Goal: Information Seeking & Learning: Learn about a topic

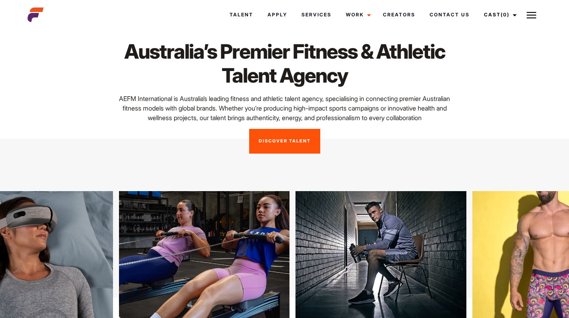
scroll to position [21, 0]
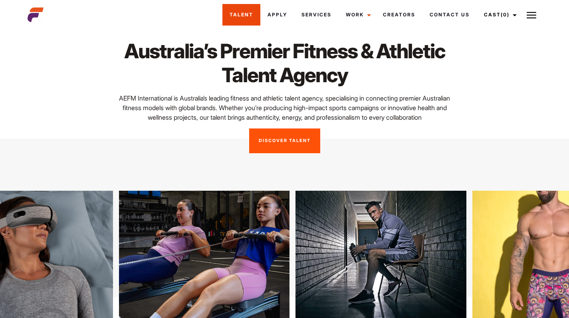
click at [233, 16] on link "Talent" at bounding box center [241, 15] width 38 height 22
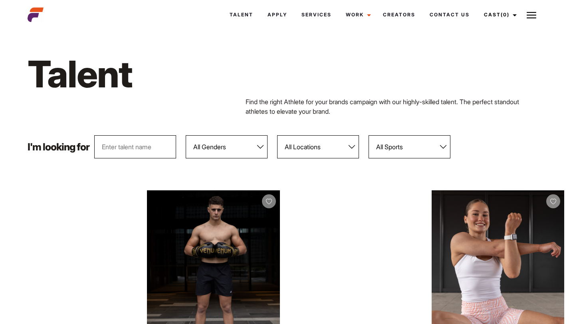
click at [216, 141] on select "All Genders Female Male" at bounding box center [227, 146] width 82 height 23
select select "103"
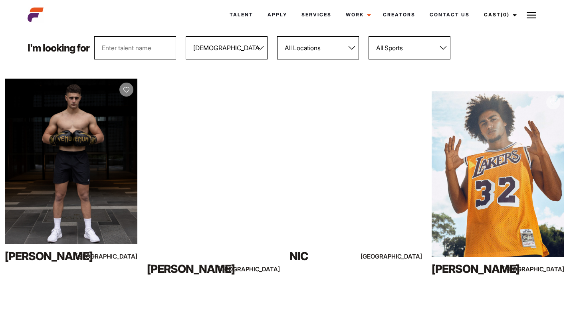
scroll to position [101, 0]
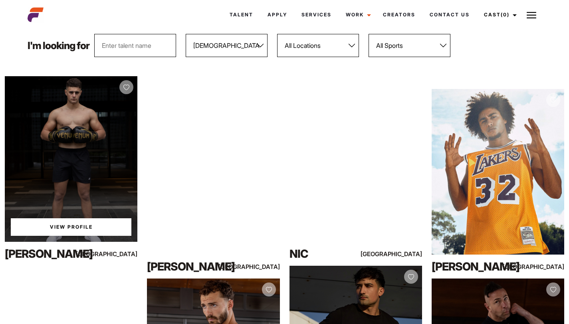
click at [84, 225] on link "View Profile" at bounding box center [71, 227] width 121 height 18
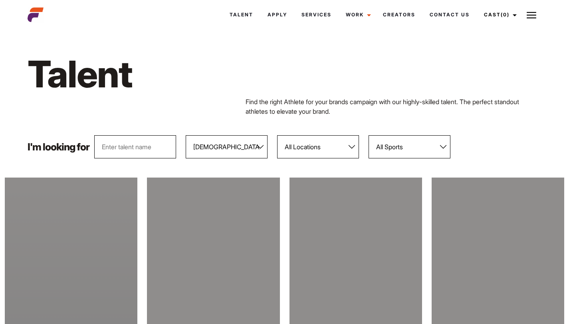
select select "103"
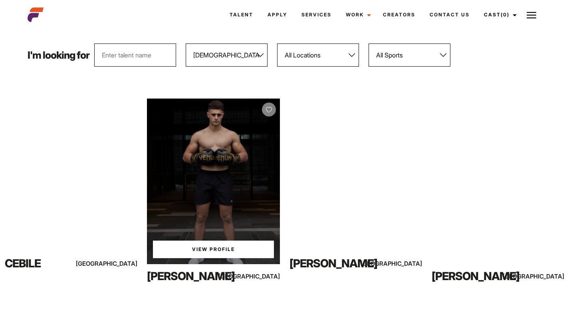
scroll to position [89, 0]
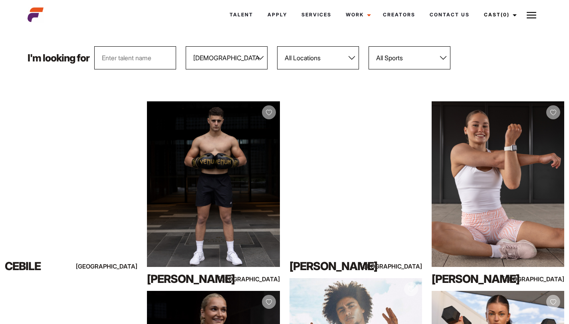
click at [236, 60] on select "All Genders [DEMOGRAPHIC_DATA] [DEMOGRAPHIC_DATA]" at bounding box center [227, 57] width 82 height 23
click at [242, 56] on select "All Genders Female Male" at bounding box center [227, 57] width 82 height 23
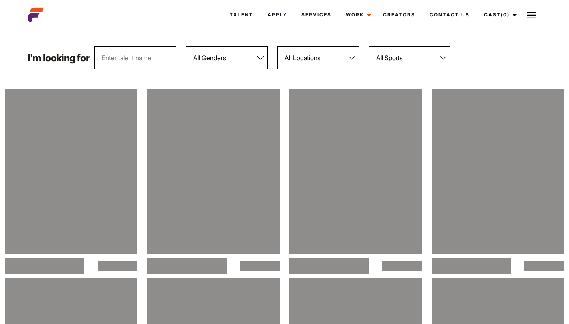
click at [239, 56] on select "All Genders Female Male" at bounding box center [227, 57] width 82 height 23
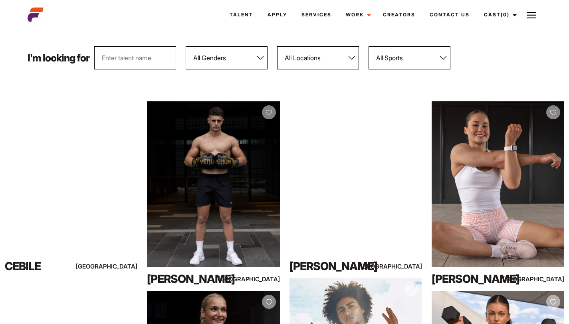
select select "103"
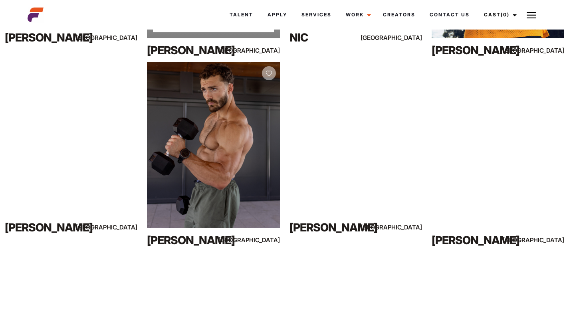
scroll to position [324, 0]
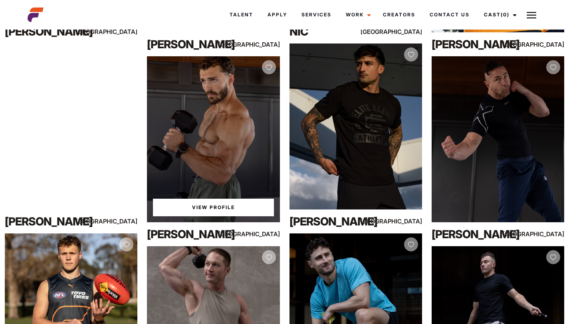
click at [232, 203] on link "View Profile" at bounding box center [213, 208] width 121 height 18
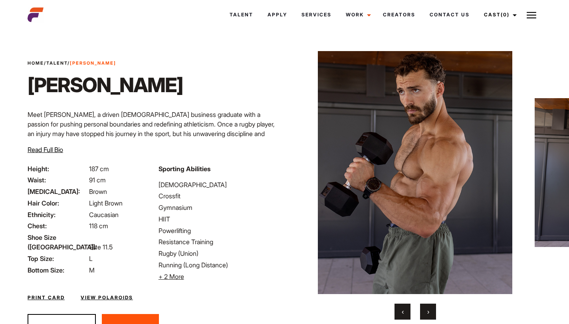
scroll to position [42, 0]
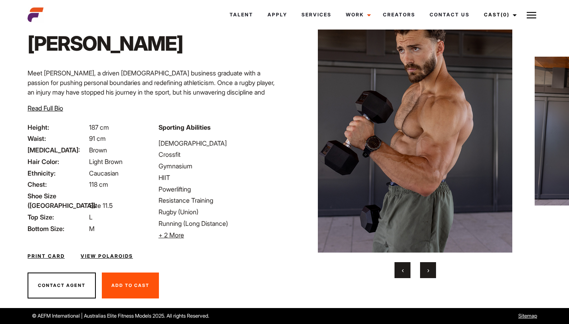
click at [431, 269] on button "›" at bounding box center [428, 270] width 16 height 16
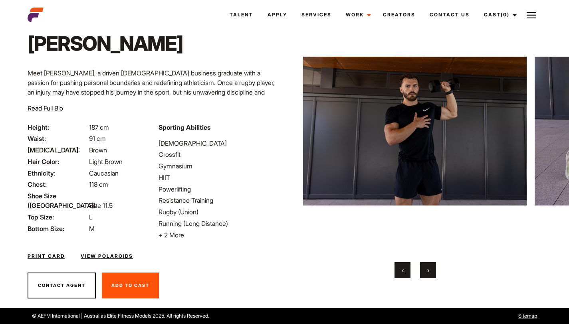
click at [431, 269] on button "›" at bounding box center [428, 270] width 16 height 16
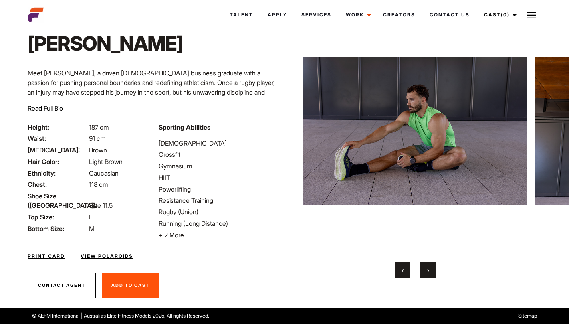
click at [431, 269] on button "›" at bounding box center [428, 270] width 16 height 16
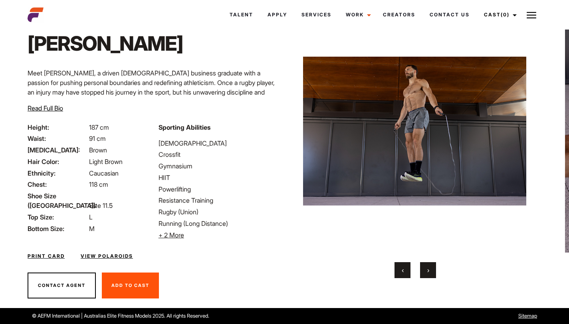
click at [431, 269] on button "›" at bounding box center [428, 270] width 16 height 16
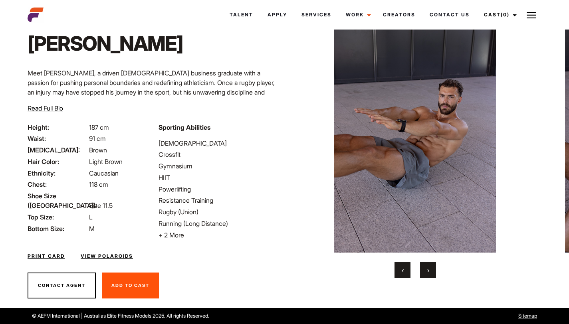
click at [431, 269] on button "›" at bounding box center [428, 270] width 16 height 16
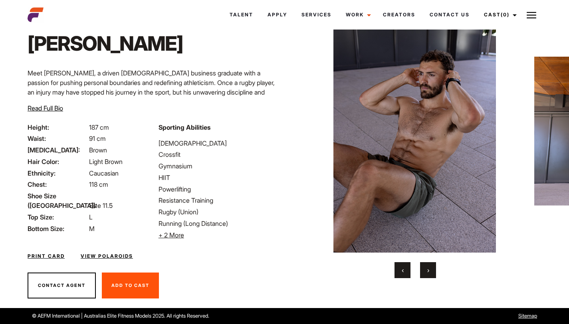
click at [431, 269] on button "›" at bounding box center [428, 270] width 16 height 16
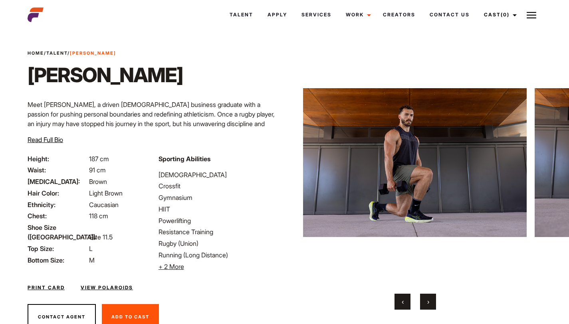
scroll to position [10, 0]
click at [62, 56] on link "Talent" at bounding box center [56, 54] width 21 height 6
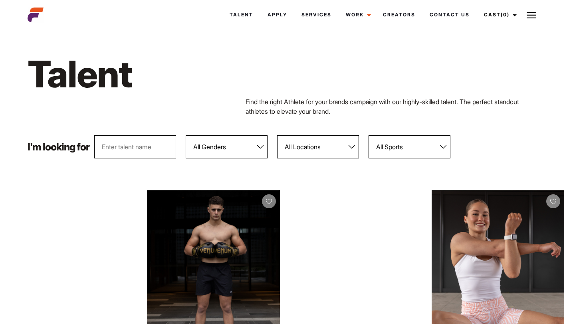
click at [217, 141] on select "All Genders Female Male" at bounding box center [227, 146] width 82 height 23
select select "103"
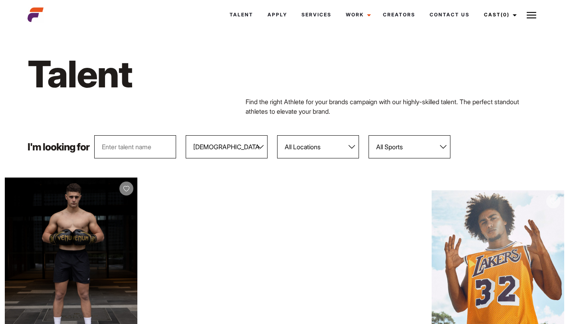
click at [387, 153] on select "All Sports 100 Meter Butterfly Acrobatics Aerial awareness Aerobics AFL Aflw Am…" at bounding box center [410, 146] width 82 height 23
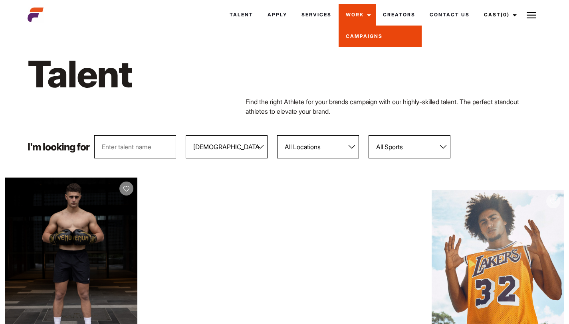
click at [360, 36] on link "Campaigns" at bounding box center [380, 37] width 83 height 22
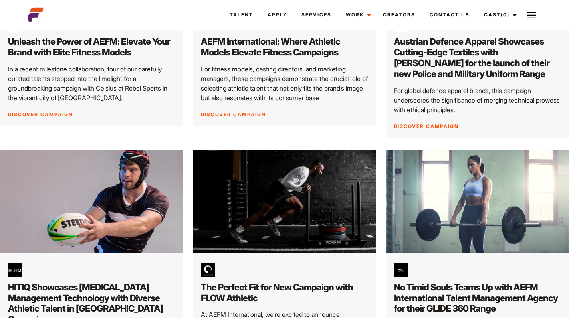
scroll to position [508, 0]
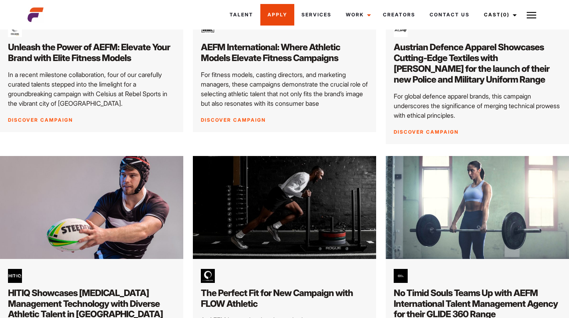
click at [268, 13] on link "Apply" at bounding box center [277, 15] width 34 height 22
